Goal: Information Seeking & Learning: Understand process/instructions

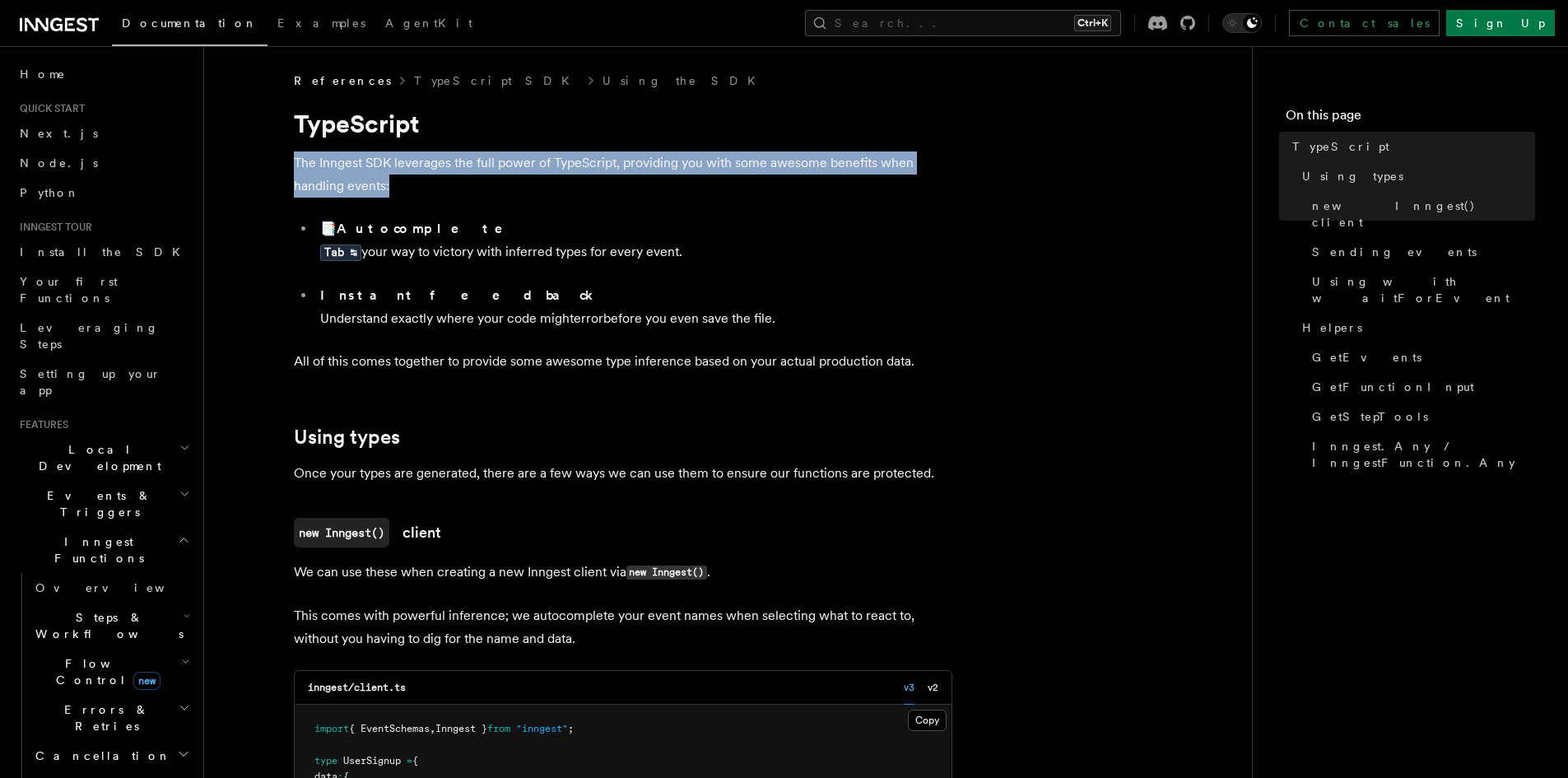
drag, startPoint x: 392, startPoint y: 185, endPoint x: 275, endPoint y: 158, distance: 120.1
drag, startPoint x: 274, startPoint y: 155, endPoint x: 602, endPoint y: 181, distance: 329.0
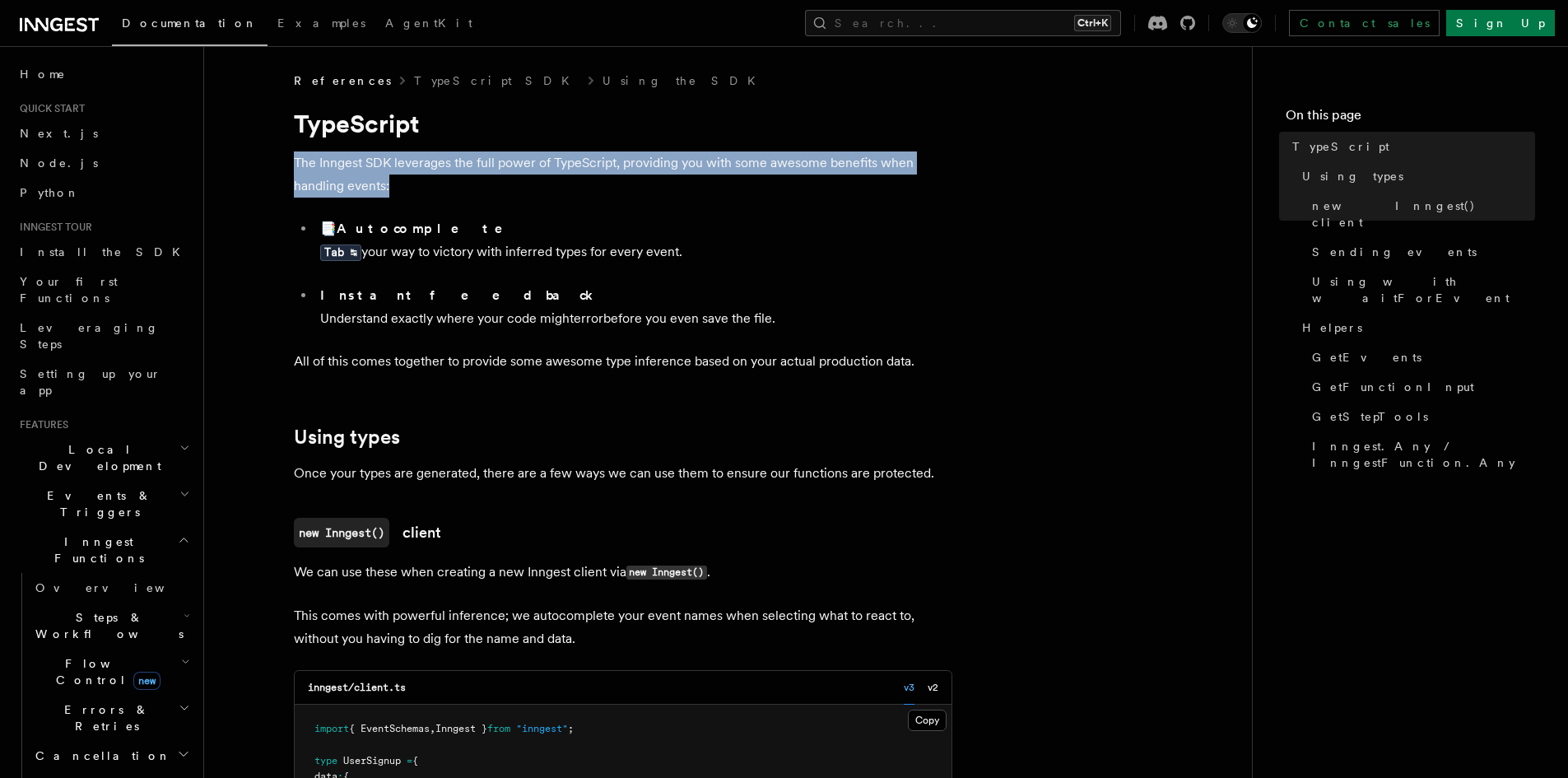
click at [602, 181] on p "The Inngest SDK leverages the full power of TypeScript, providing you with some…" at bounding box center [622, 175] width 658 height 46
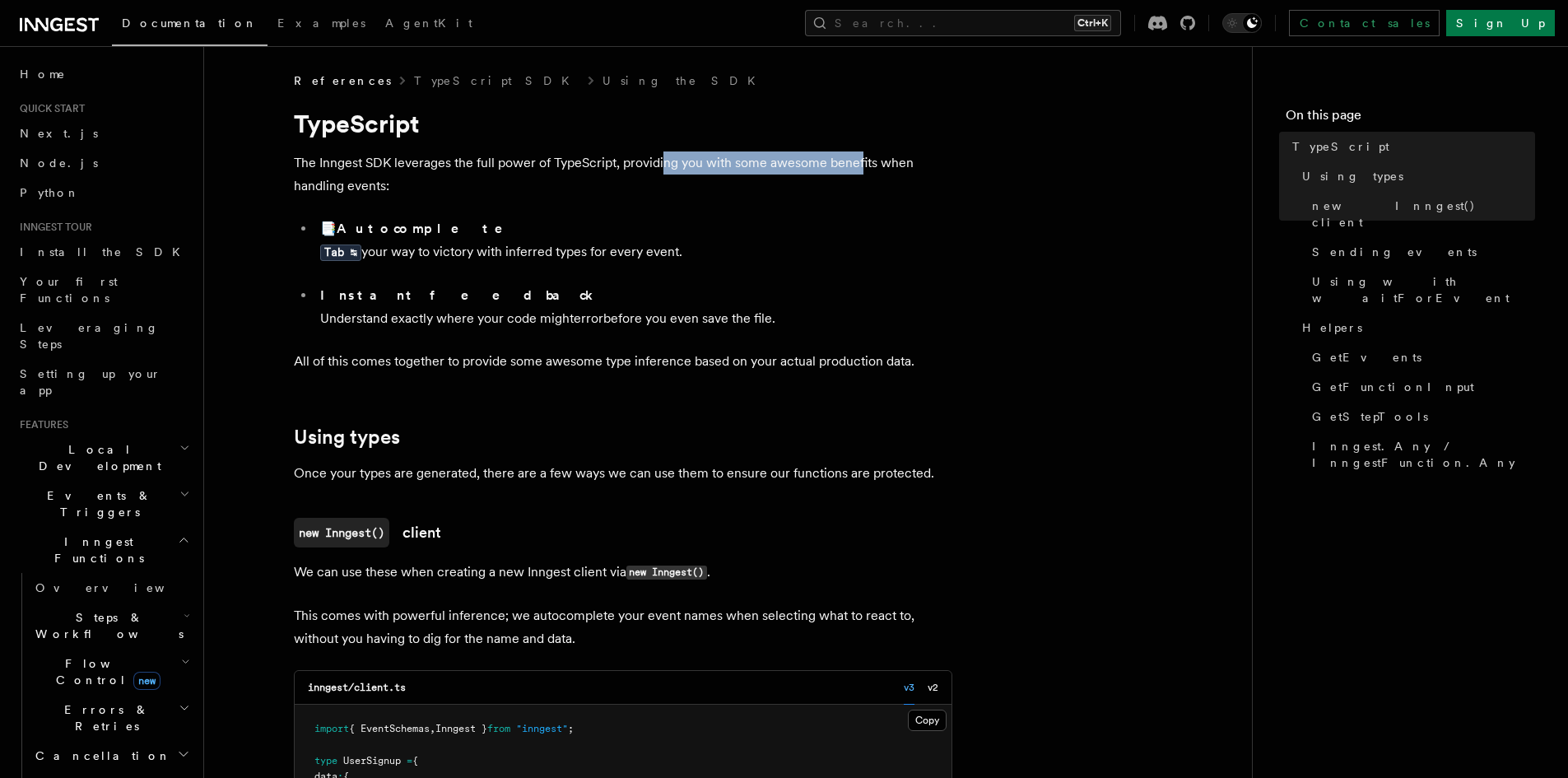
drag, startPoint x: 711, startPoint y: 162, endPoint x: 859, endPoint y: 170, distance: 148.2
click at [859, 170] on p "The Inngest SDK leverages the full power of TypeScript, providing you with some…" at bounding box center [622, 175] width 658 height 46
click at [859, 171] on p "The Inngest SDK leverages the full power of TypeScript, providing you with some…" at bounding box center [622, 175] width 658 height 46
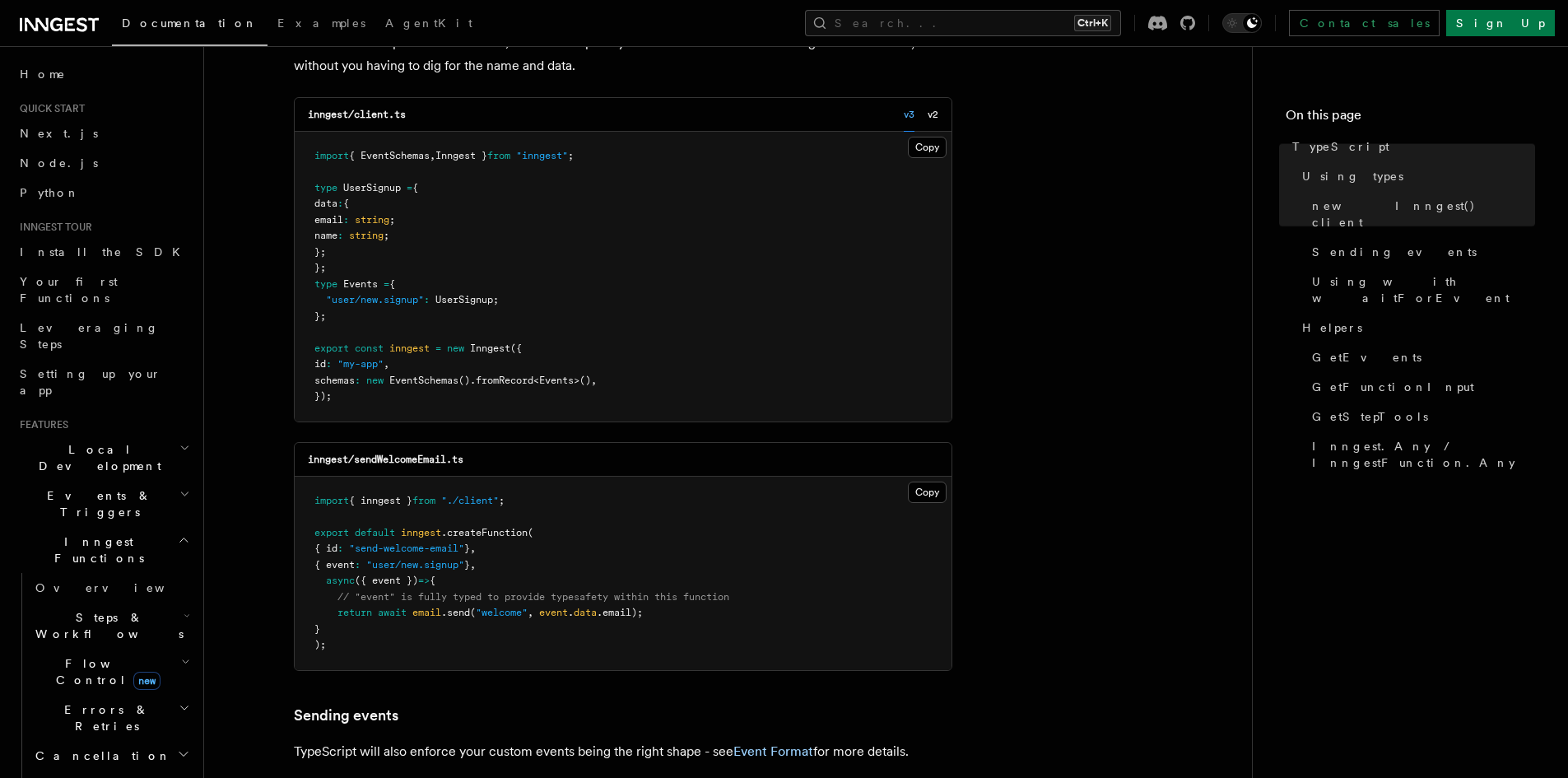
scroll to position [576, 0]
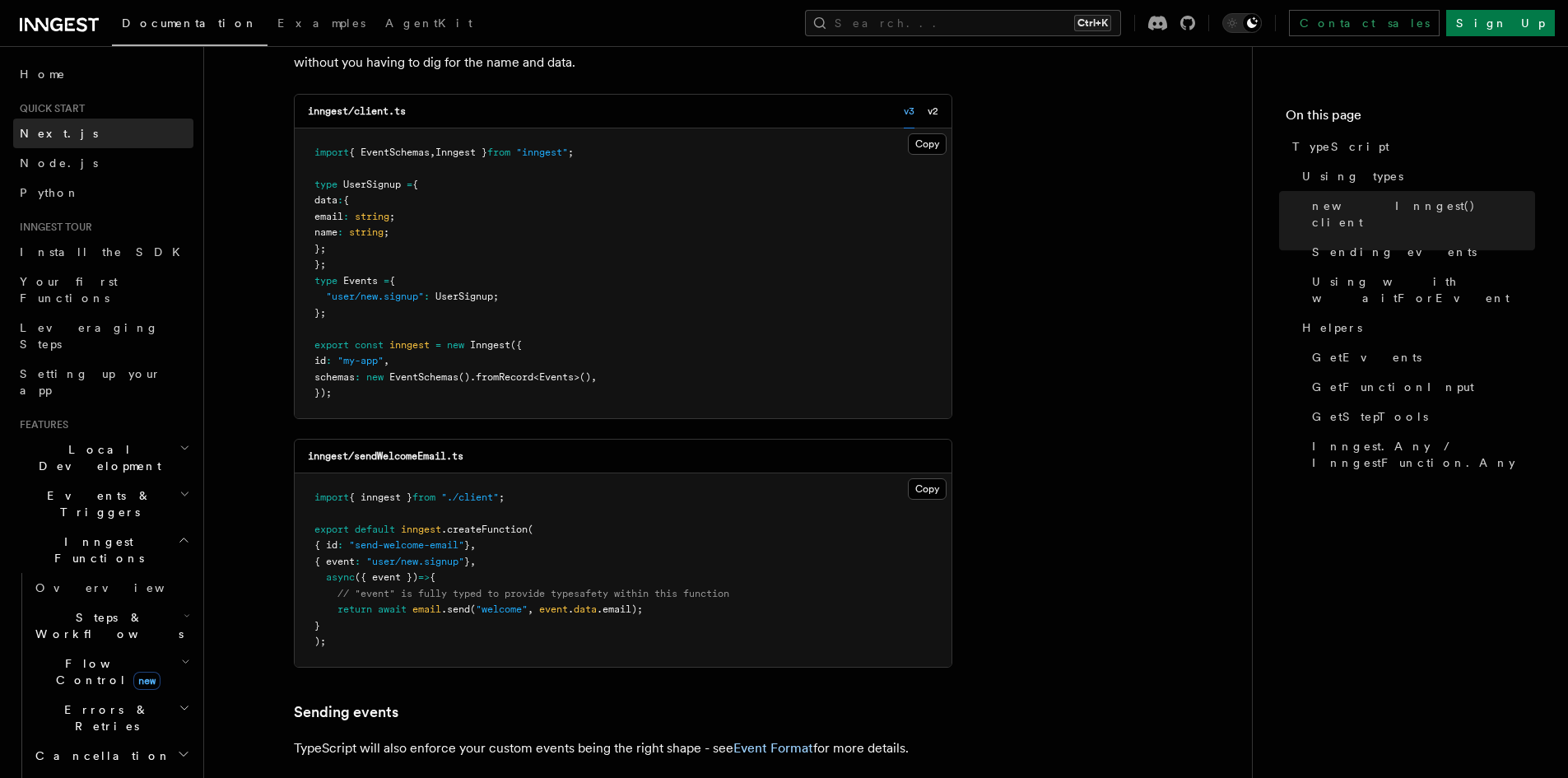
click at [60, 137] on link "Next.js" at bounding box center [103, 134] width 181 height 30
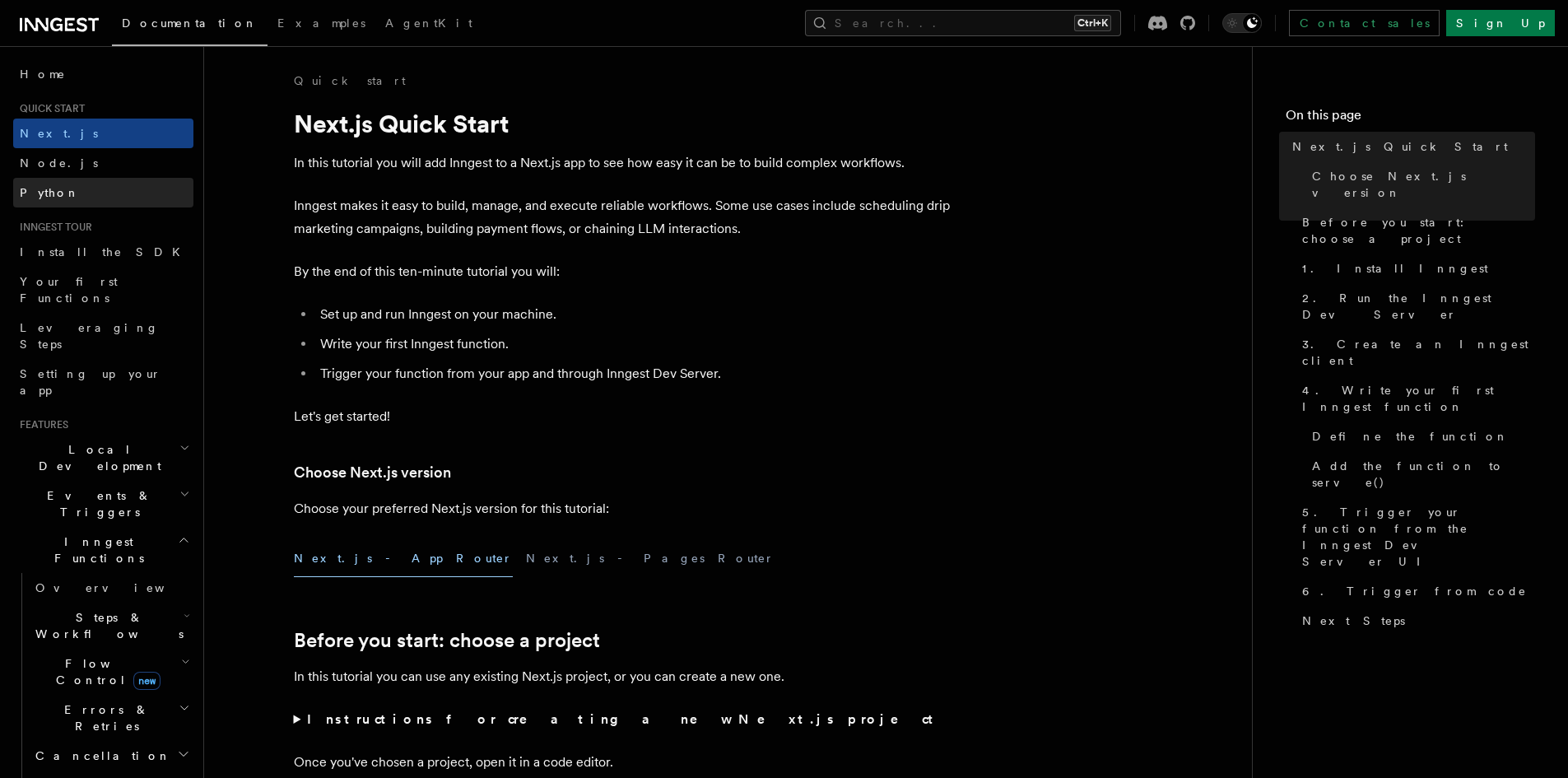
click at [74, 199] on link "Python" at bounding box center [103, 193] width 181 height 30
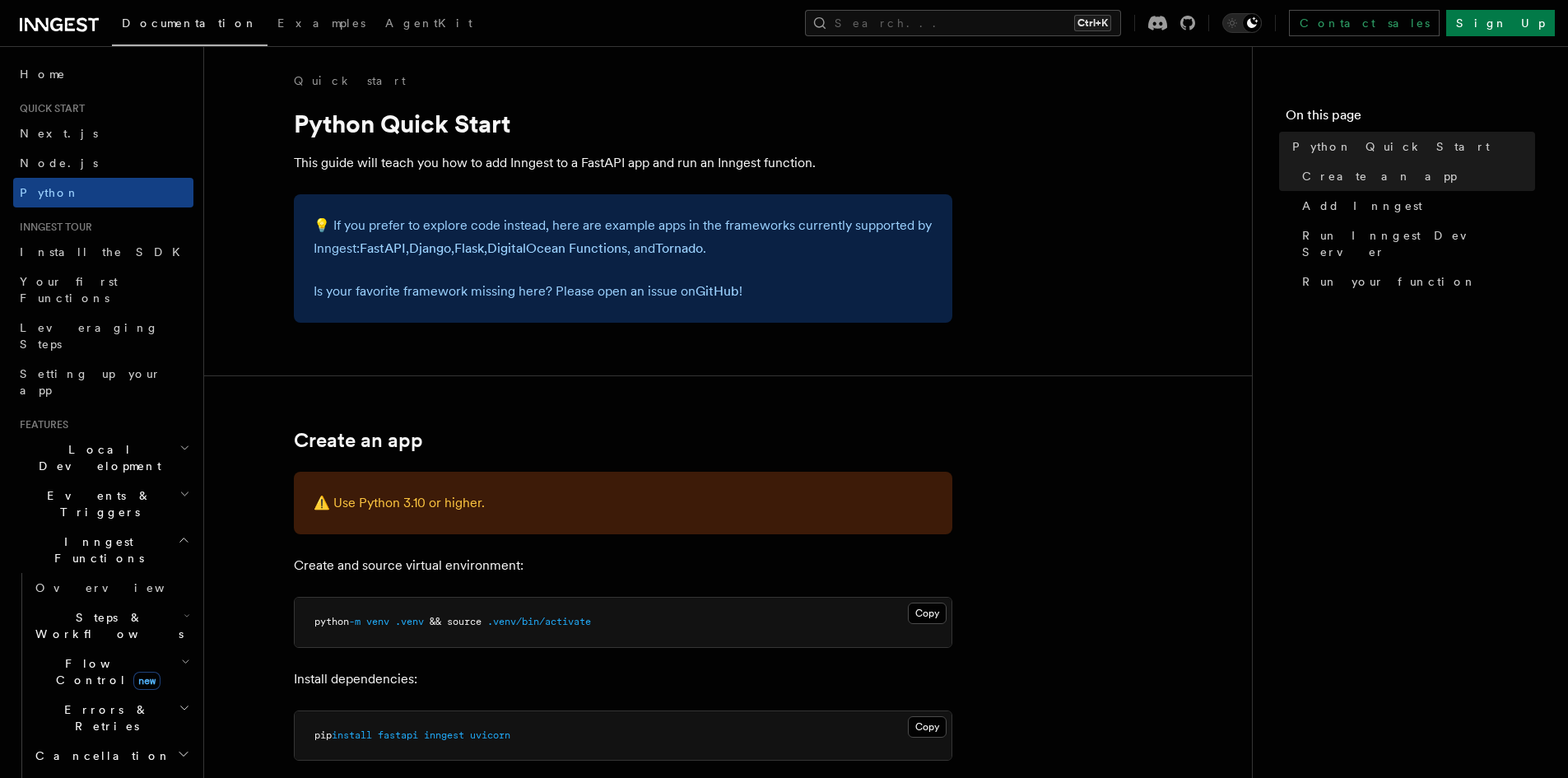
drag, startPoint x: 1047, startPoint y: 345, endPoint x: 960, endPoint y: 349, distance: 87.1
click at [84, 142] on link "Next.js" at bounding box center [103, 134] width 181 height 30
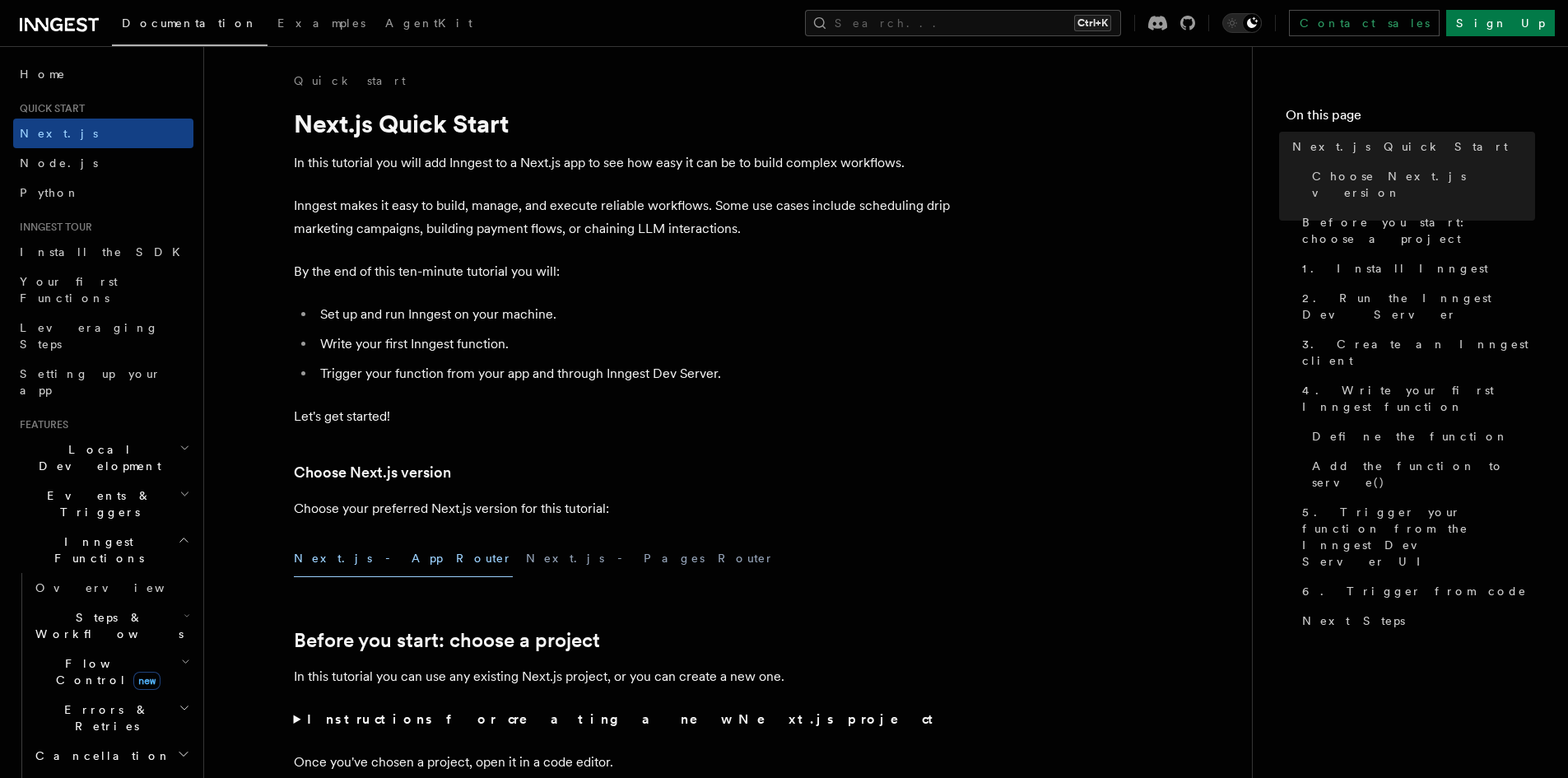
drag, startPoint x: 1156, startPoint y: 87, endPoint x: 969, endPoint y: 98, distance: 187.3
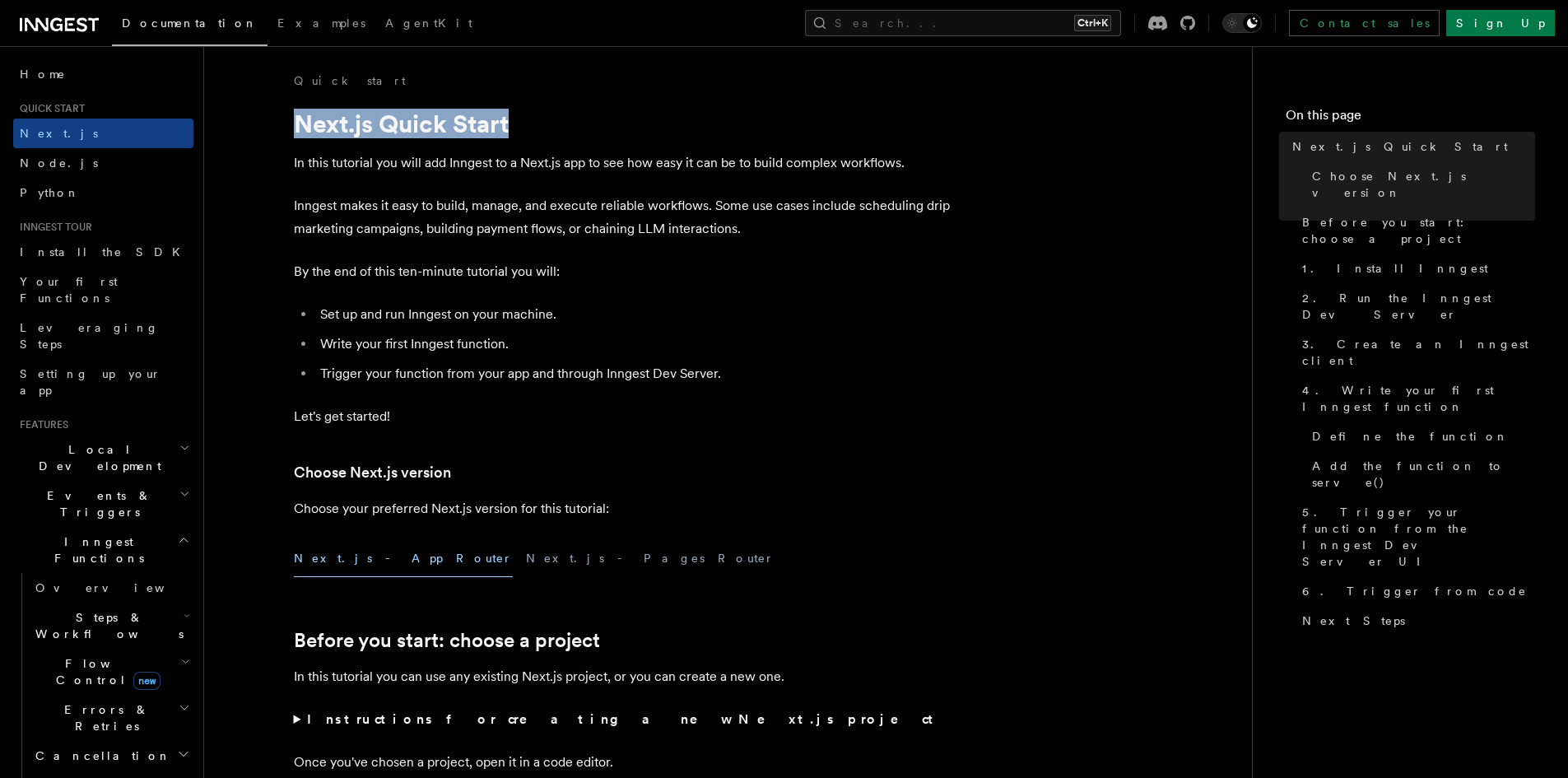
drag, startPoint x: 1024, startPoint y: 127, endPoint x: 1211, endPoint y: 97, distance: 189.4
